Goal: Task Accomplishment & Management: Use online tool/utility

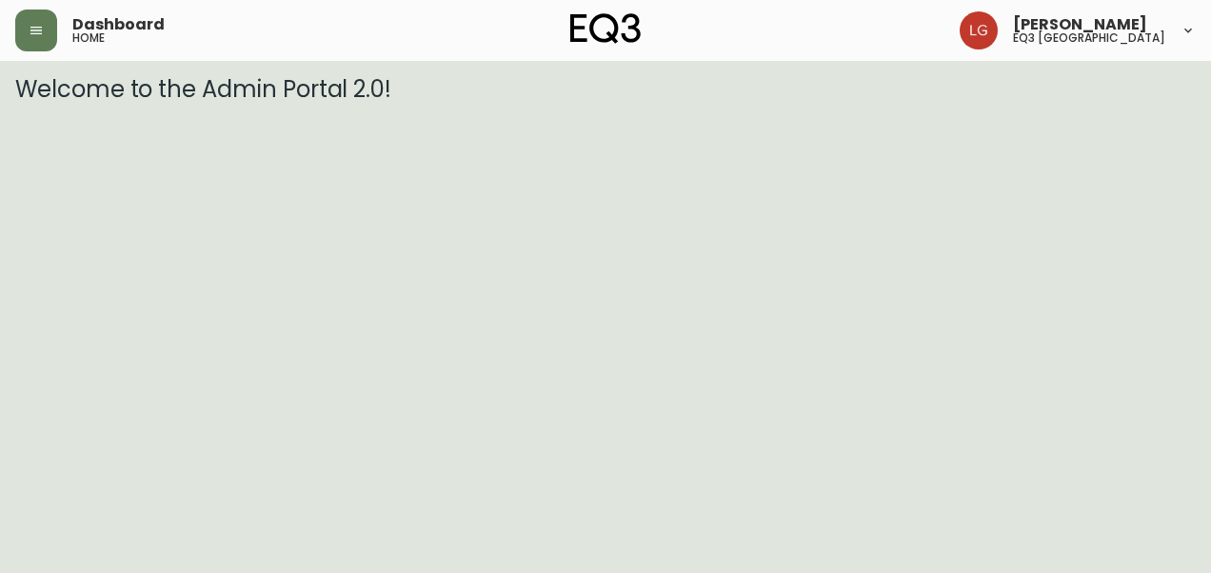
click at [13, 24] on header "Dashboard home [PERSON_NAME] eq3 [GEOGRAPHIC_DATA]" at bounding box center [605, 30] width 1211 height 61
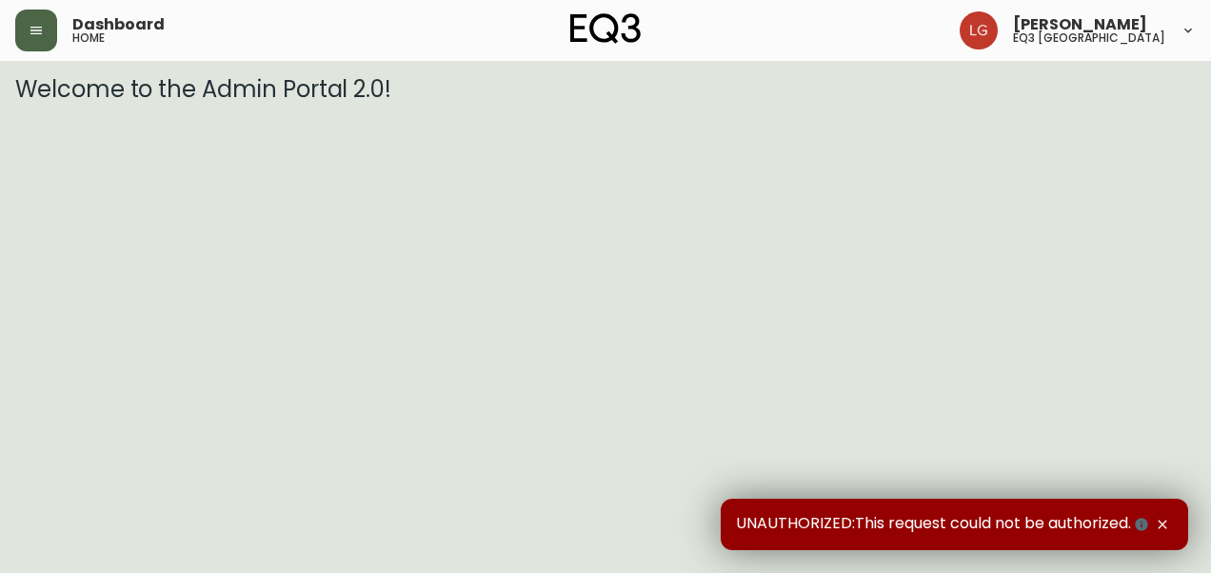
click at [27, 32] on button "button" at bounding box center [36, 31] width 42 height 42
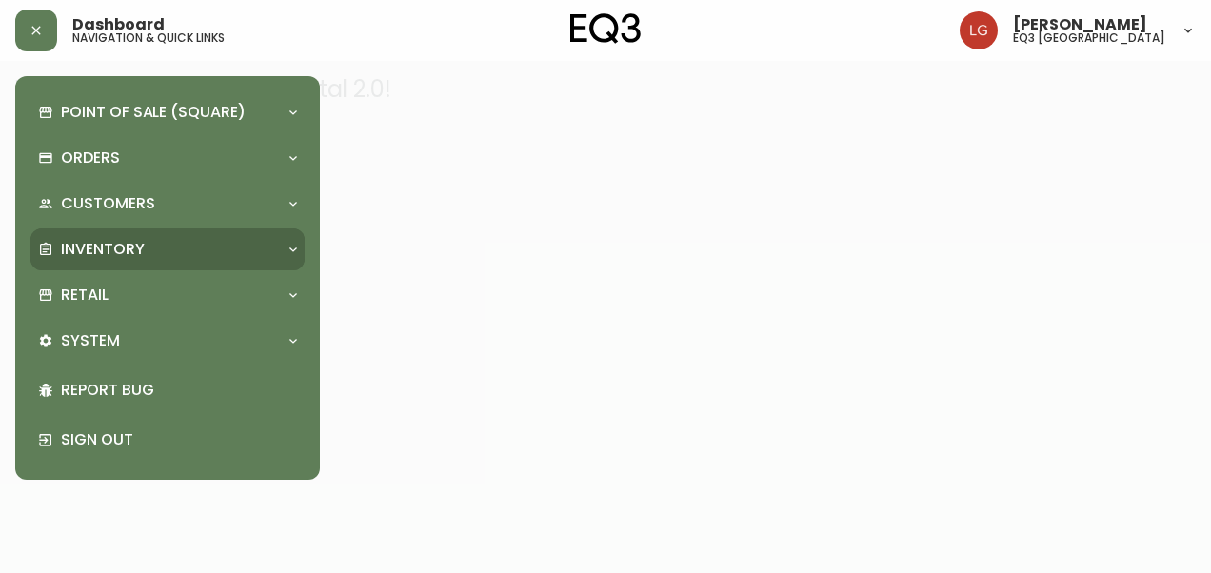
click at [74, 268] on div "Inventory" at bounding box center [167, 250] width 274 height 42
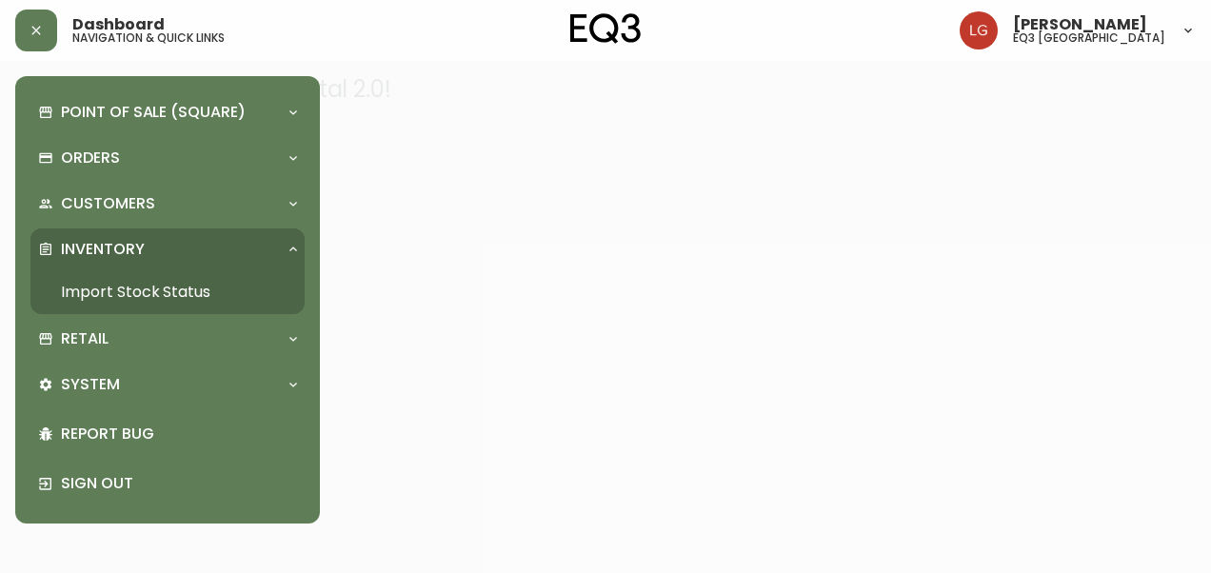
click at [85, 292] on link "Import Stock Status" at bounding box center [167, 292] width 274 height 44
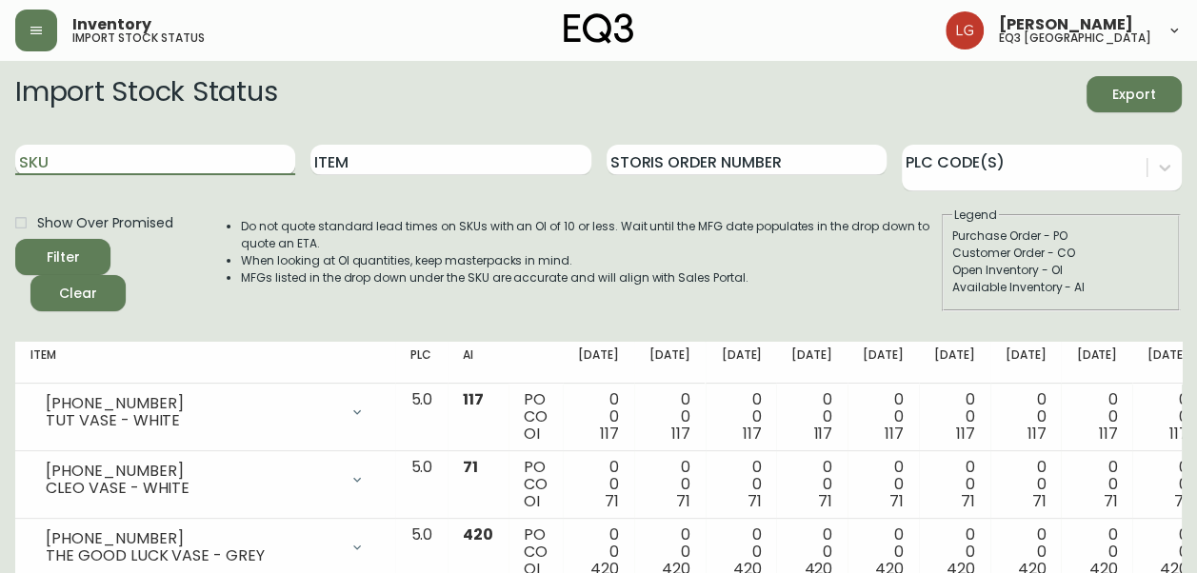
click at [243, 150] on input "SKU" at bounding box center [155, 160] width 280 height 30
paste input "[PHONE_NUMBER]"
type input "[PHONE_NUMBER]"
click at [15, 239] on button "Filter" at bounding box center [62, 257] width 95 height 36
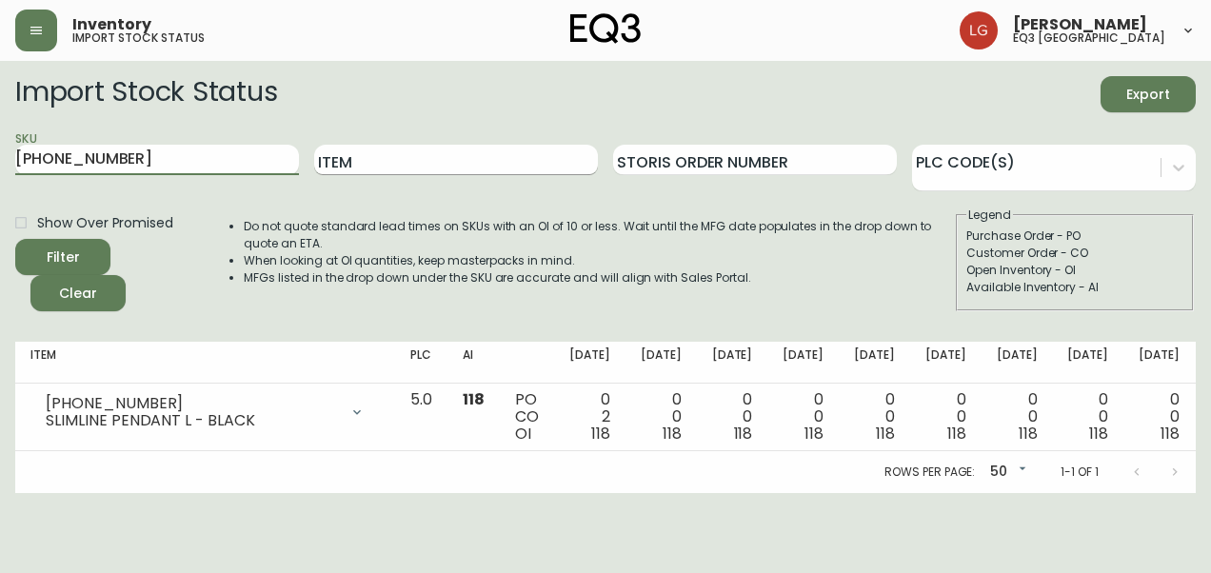
click at [465, 173] on input "Item" at bounding box center [456, 160] width 284 height 30
type input "seafoam"
click at [15, 239] on button "Filter" at bounding box center [62, 257] width 95 height 36
